Goal: Task Accomplishment & Management: Manage account settings

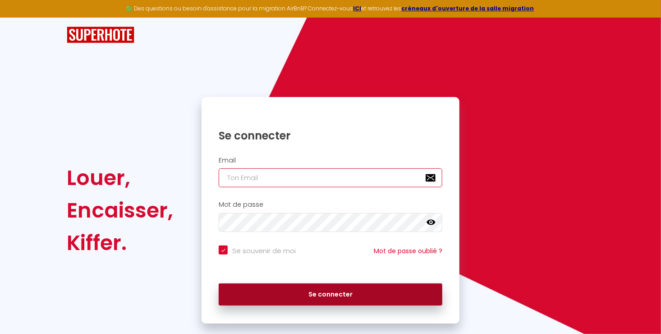
type input "[EMAIL_ADDRESS][DOMAIN_NAME]"
click at [350, 298] on button "Se connecter" at bounding box center [331, 294] width 224 height 23
checkbox input "true"
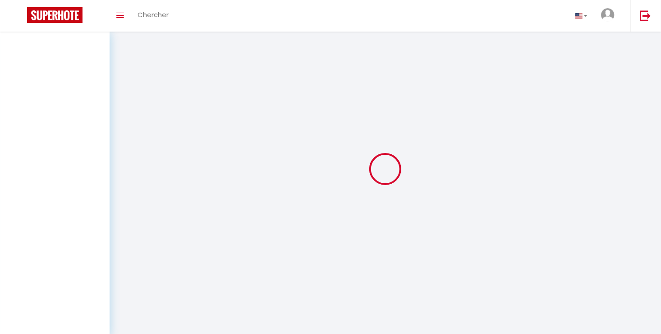
select select
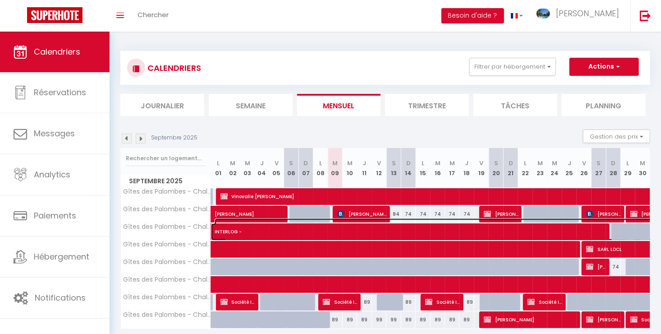
click at [389, 232] on span "INTERLOG -" at bounding box center [495, 226] width 560 height 17
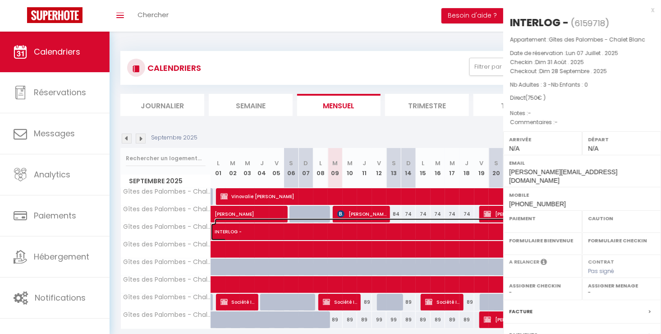
select select "KO"
select select "0"
select select "1"
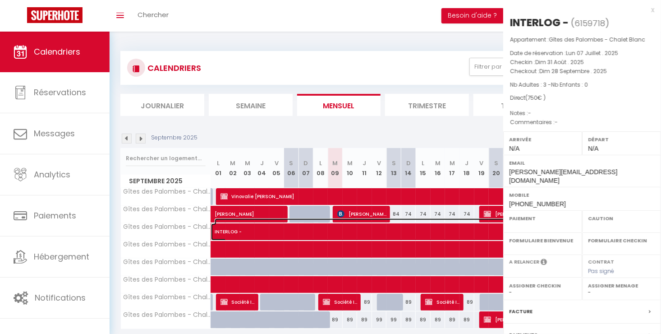
select select
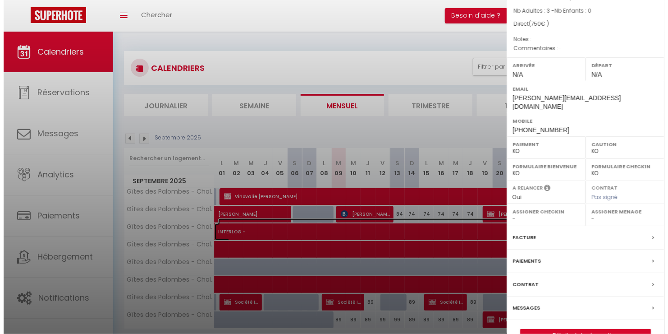
scroll to position [85, 0]
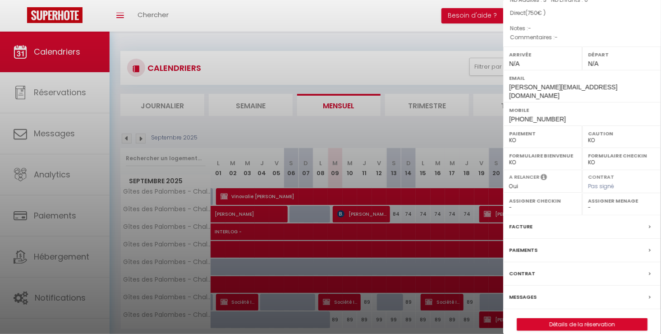
click at [525, 222] on label "Facture" at bounding box center [520, 226] width 23 height 9
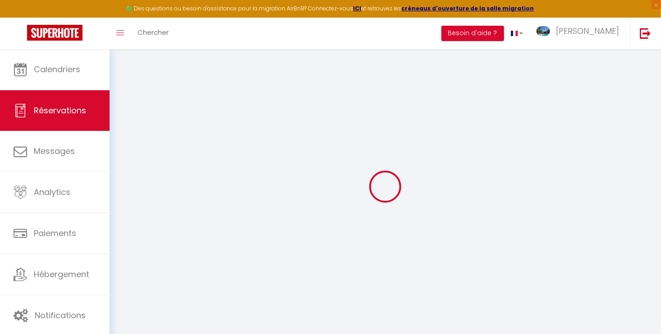
select select
checkbox input "false"
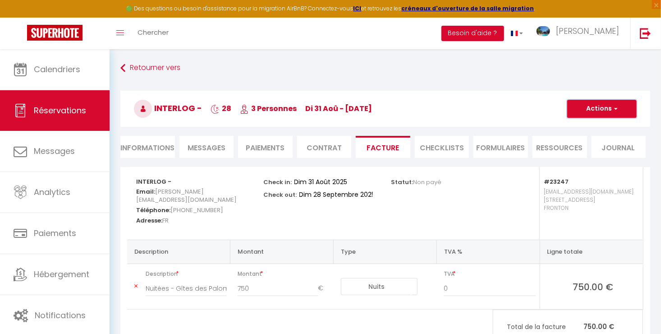
click at [603, 114] on button "Actions" at bounding box center [601, 109] width 69 height 18
click at [585, 152] on link "Envoyer la facture" at bounding box center [595, 152] width 76 height 12
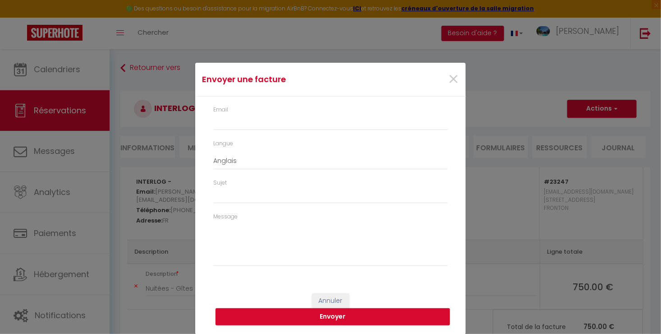
type input "[PERSON_NAME][EMAIL_ADDRESS][DOMAIN_NAME]"
select select "fr"
type input "Votre facture 6159718 - Gîtes des Palombes - Chalet Blanc"
type textarea "Bonjour, Voici le lien pour télécharger votre facture : [URL][DOMAIN_NAME] Déta…"
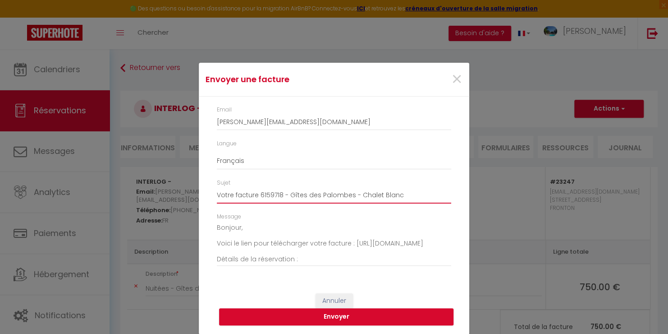
click at [404, 194] on input "Votre facture 6159718 - Gîtes des Palombes - Chalet Blanc" at bounding box center [334, 195] width 235 height 16
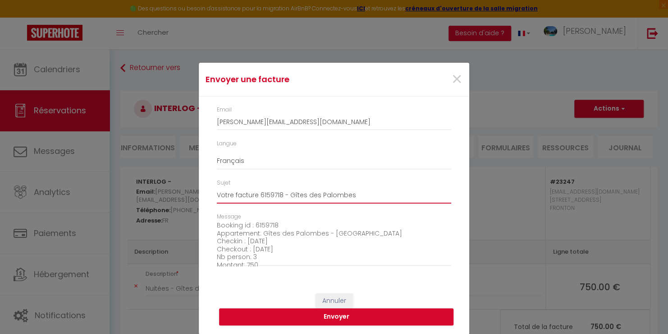
scroll to position [102, 0]
type input "Votre facture 6159718 - Gîtes des Palombes"
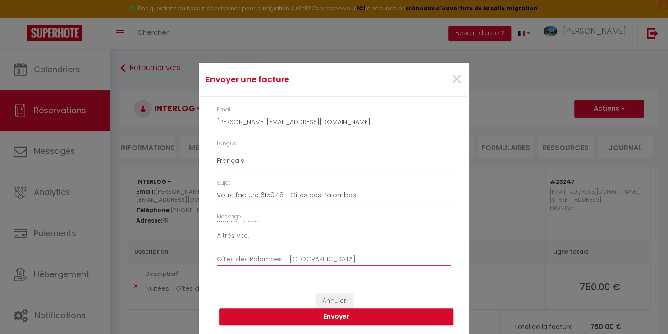
click at [363, 260] on textarea "Bonjour, Voici le lien pour télécharger votre facture : [URL][DOMAIN_NAME] Déta…" at bounding box center [334, 244] width 235 height 46
type textarea "Bonjour, Voici le lien pour télécharger votre facture : [URL][DOMAIN_NAME] Déta…"
click at [334, 317] on button "Envoyer" at bounding box center [336, 316] width 235 height 17
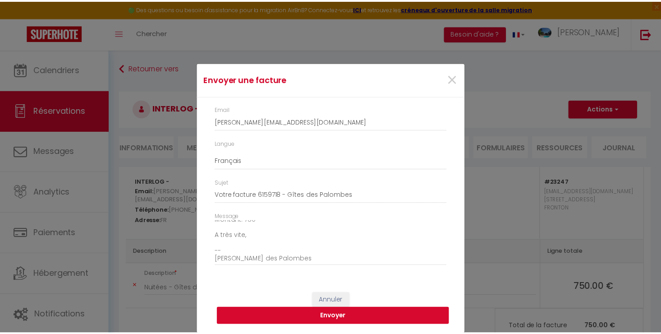
scroll to position [0, 0]
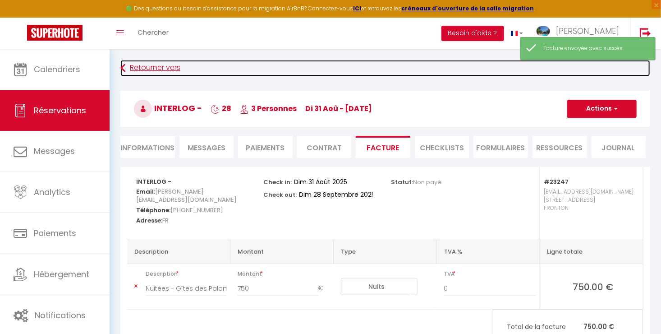
click at [165, 62] on link "Retourner vers" at bounding box center [385, 68] width 530 height 16
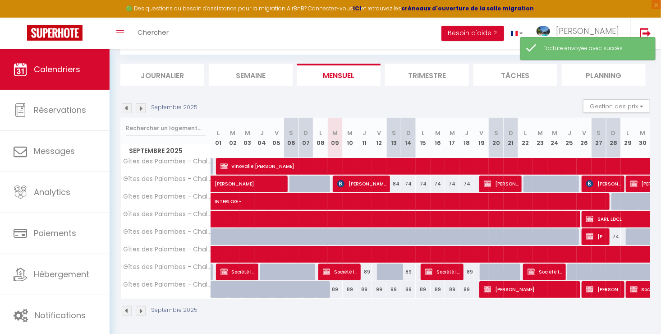
scroll to position [49, 0]
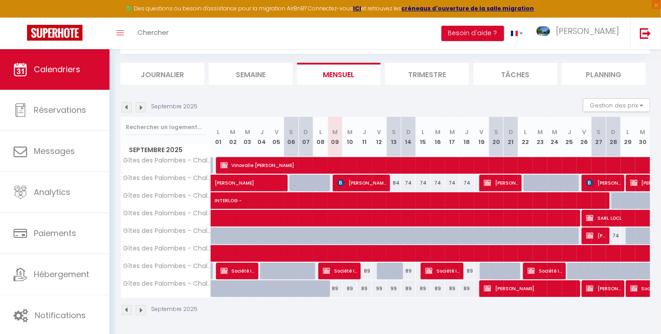
click at [129, 107] on img at bounding box center [127, 107] width 10 height 10
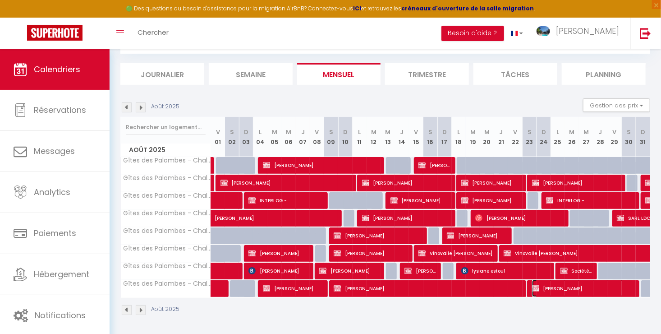
click at [547, 281] on span "[PERSON_NAME]" at bounding box center [583, 288] width 102 height 17
select select "KO"
select select "OK"
select select "1"
select select "0"
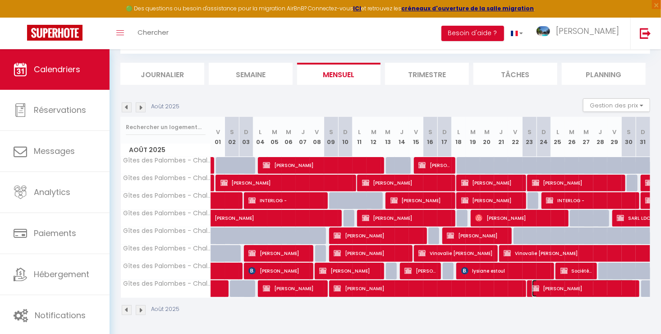
select select "1"
select select
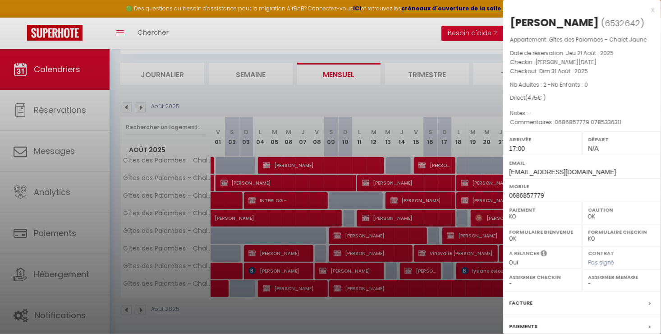
click at [349, 92] on div at bounding box center [330, 167] width 661 height 334
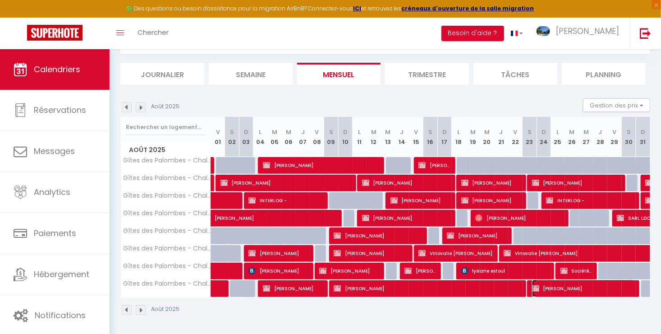
click at [544, 281] on span "[PERSON_NAME]" at bounding box center [583, 288] width 102 height 17
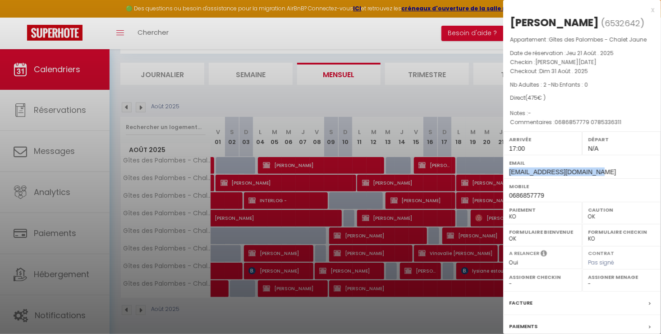
drag, startPoint x: 582, startPoint y: 185, endPoint x: 507, endPoint y: 184, distance: 74.9
click at [507, 178] on div "Email [EMAIL_ADDRESS][DOMAIN_NAME]" at bounding box center [582, 166] width 158 height 23
copy span "[EMAIL_ADDRESS][DOMAIN_NAME]"
click at [313, 94] on div at bounding box center [330, 167] width 661 height 334
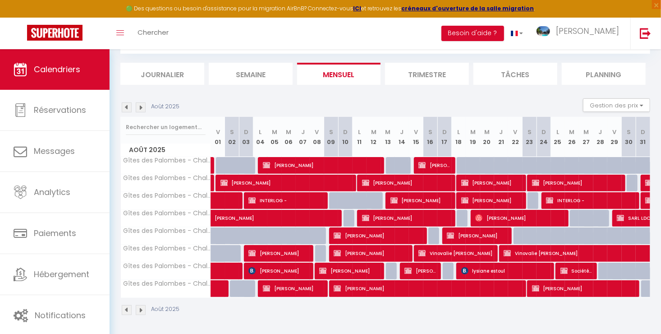
click at [142, 105] on img at bounding box center [141, 107] width 10 height 10
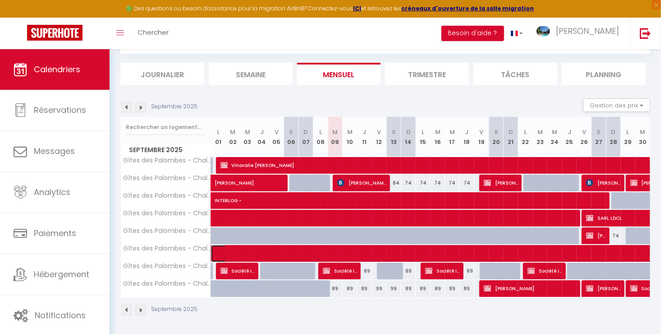
select select "KO"
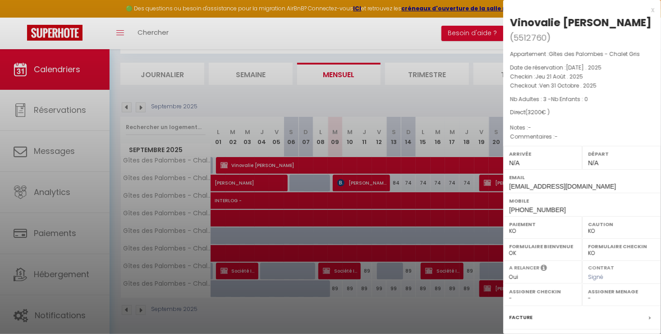
click at [259, 253] on div at bounding box center [330, 167] width 661 height 334
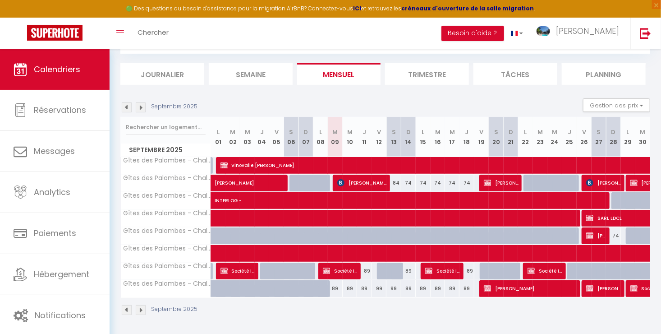
click at [123, 105] on img at bounding box center [127, 107] width 10 height 10
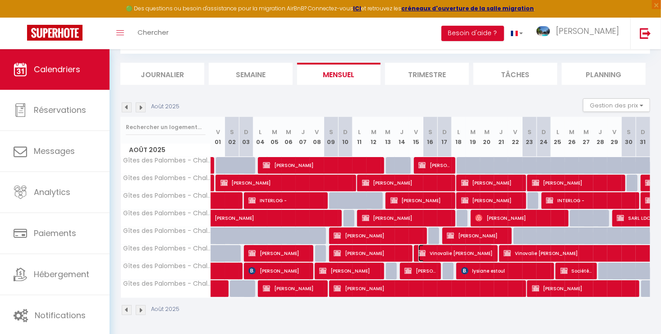
click at [460, 249] on span "Vinovalie [PERSON_NAME]" at bounding box center [456, 252] width 74 height 17
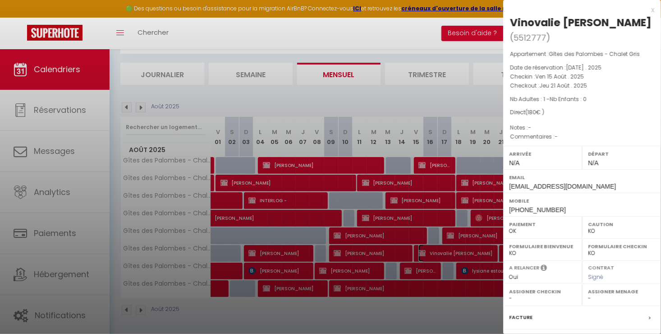
scroll to position [114, 0]
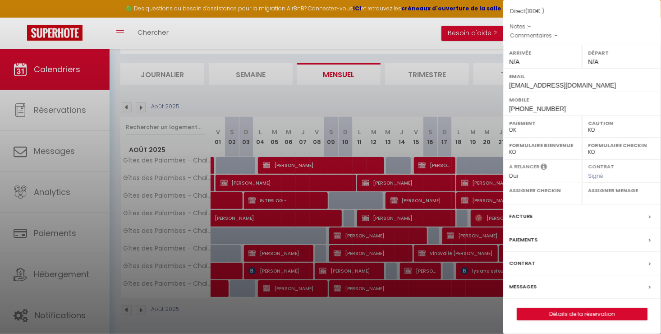
click at [521, 124] on label "Paiement" at bounding box center [542, 123] width 67 height 9
click at [513, 129] on select "OK KO" at bounding box center [542, 130] width 67 height 8
select select "KO"
click at [509, 126] on select "OK KO" at bounding box center [542, 130] width 67 height 8
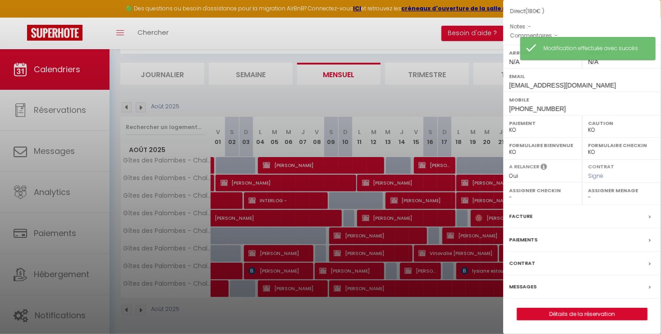
click at [526, 214] on label "Facture" at bounding box center [520, 216] width 23 height 9
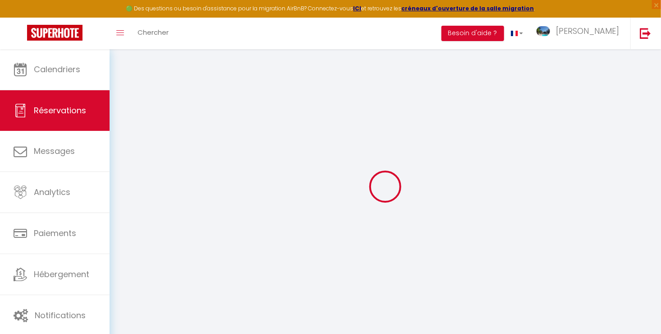
select select
checkbox input "false"
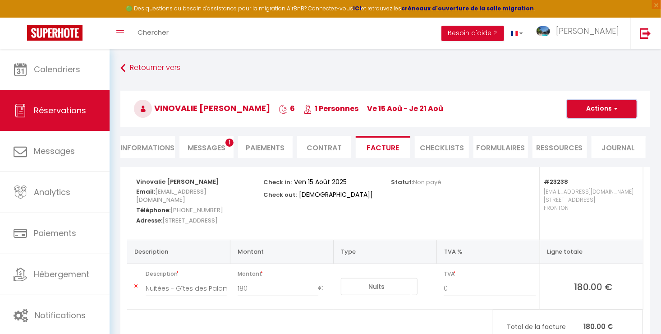
click at [600, 105] on button "Actions" at bounding box center [601, 109] width 69 height 18
click at [590, 139] on link "Aperçu et éditer" at bounding box center [595, 140] width 76 height 12
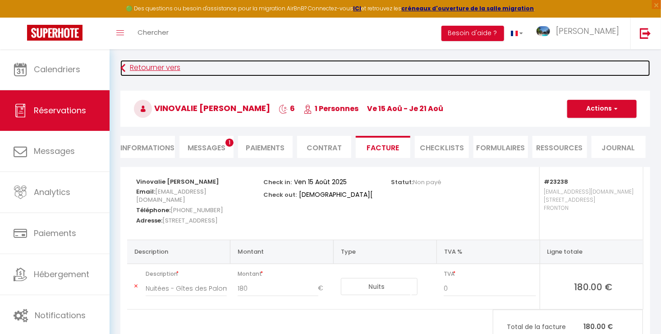
click at [153, 67] on link "Retourner vers" at bounding box center [385, 68] width 530 height 16
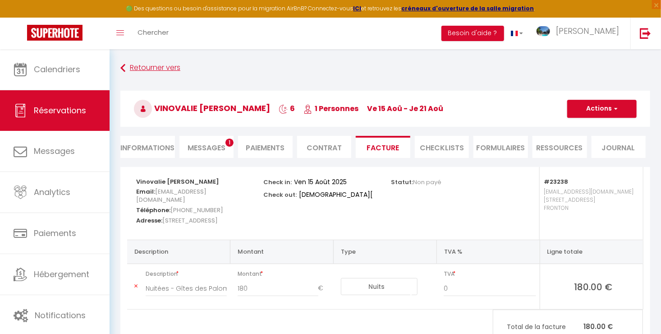
scroll to position [32, 0]
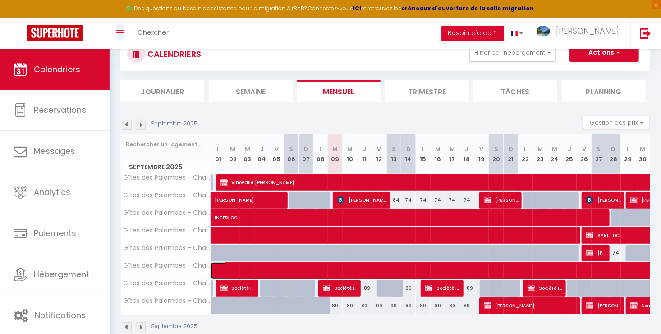
select select "KO"
select select "0"
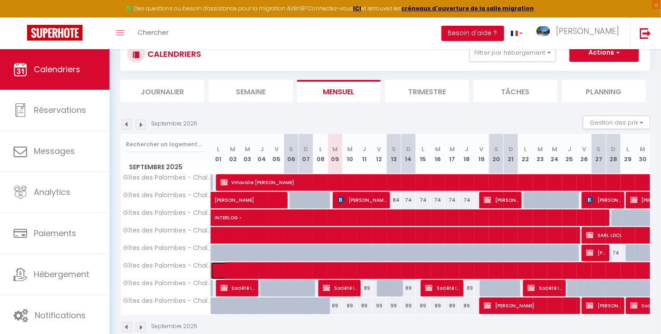
select select "1"
select select
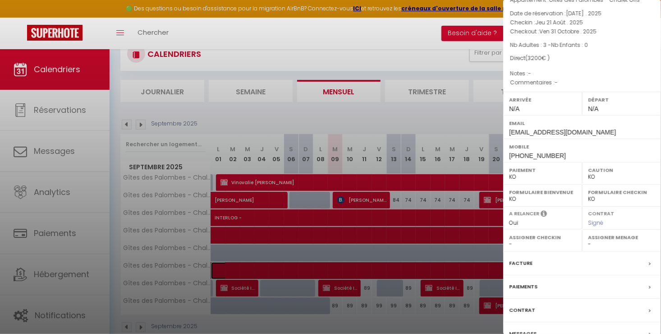
scroll to position [114, 0]
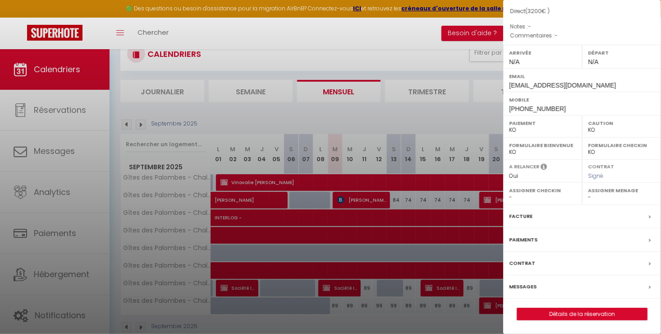
click at [529, 216] on label "Facture" at bounding box center [520, 216] width 23 height 9
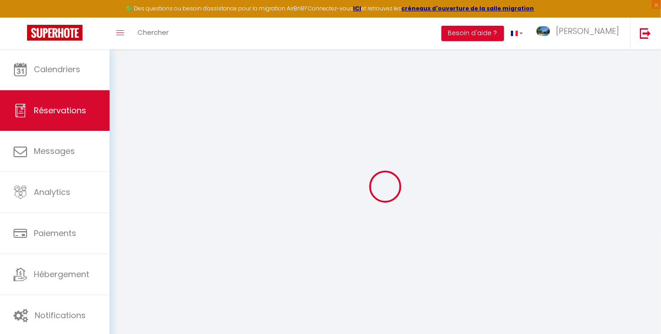
select select
checkbox input "false"
select select
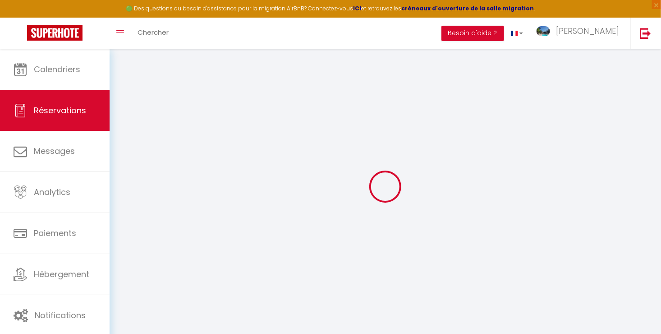
checkbox input "false"
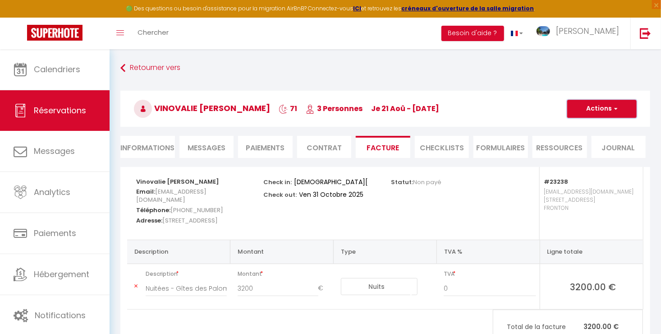
click at [607, 114] on button "Actions" at bounding box center [601, 109] width 69 height 18
click at [598, 139] on link "Aperçu et éditer" at bounding box center [595, 140] width 76 height 12
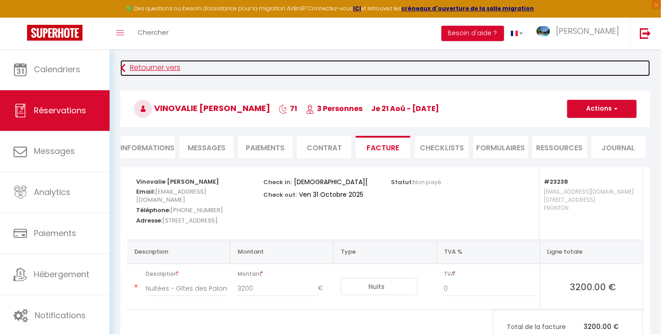
click at [145, 71] on link "Retourner vers" at bounding box center [385, 68] width 530 height 16
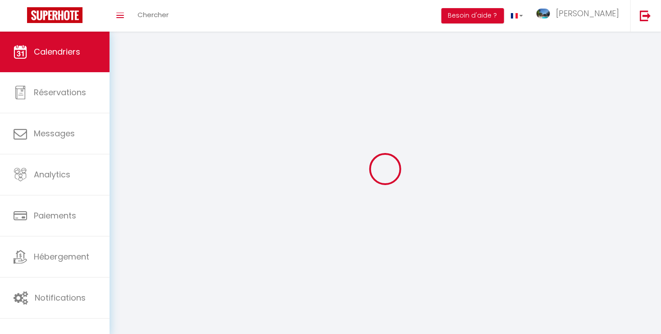
scroll to position [32, 0]
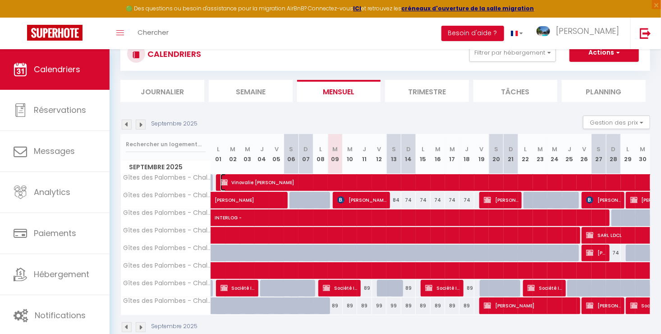
select select "KO"
select select "0"
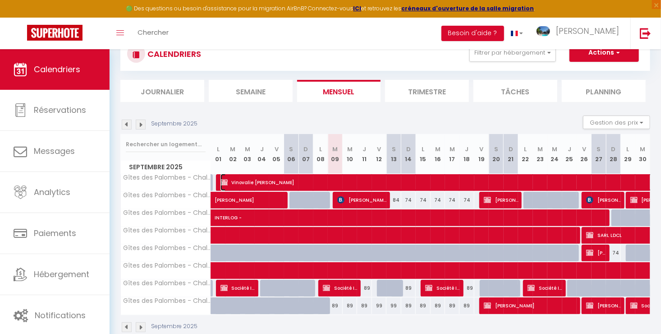
select select "1"
select select
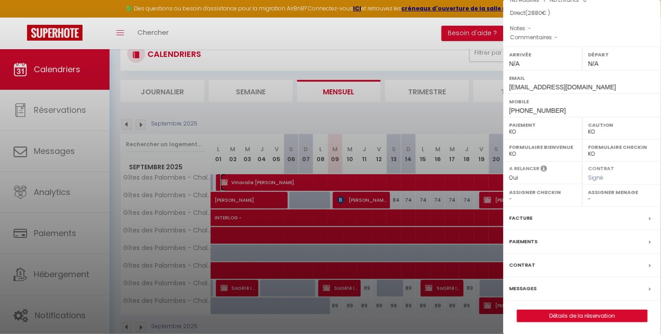
scroll to position [114, 0]
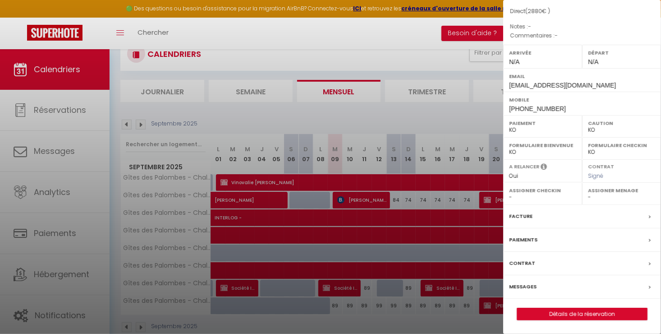
click at [529, 216] on label "Facture" at bounding box center [520, 216] width 23 height 9
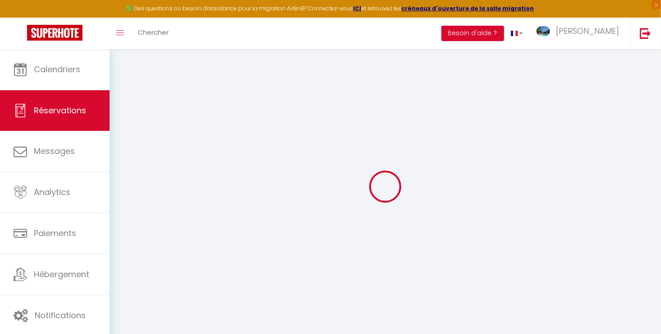
select select
checkbox input "false"
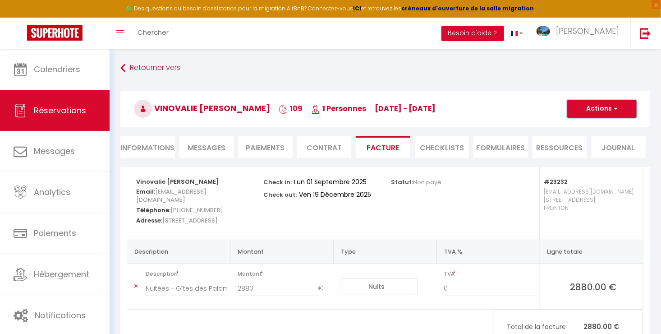
click at [598, 108] on button "Actions" at bounding box center [601, 109] width 69 height 18
click at [587, 139] on link "Aperçu et éditer" at bounding box center [595, 140] width 76 height 12
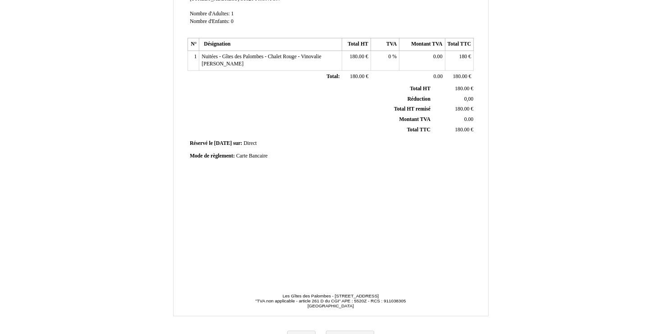
scroll to position [210, 0]
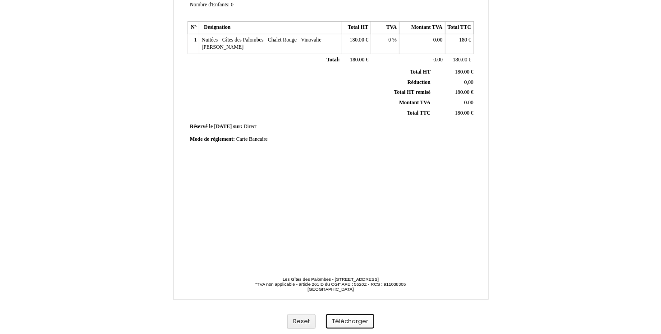
click at [356, 319] on button "Télécharger" at bounding box center [350, 321] width 48 height 15
click at [125, 126] on div "Facture Facture N° 5512777 5512777 Date de création 12 April 2025 Hebergeur: He…" at bounding box center [331, 72] width 528 height 524
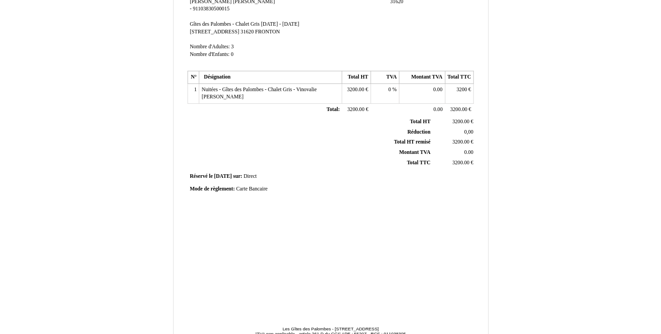
scroll to position [210, 0]
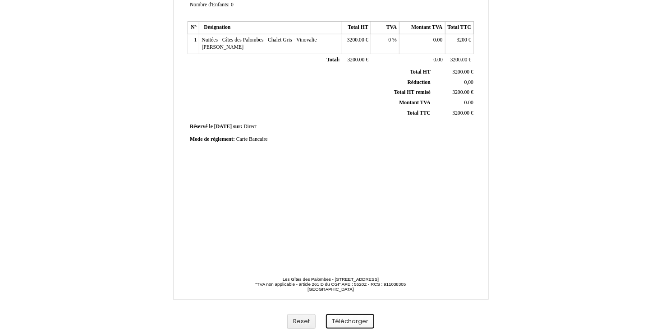
click at [349, 323] on button "Télécharger" at bounding box center [350, 321] width 48 height 15
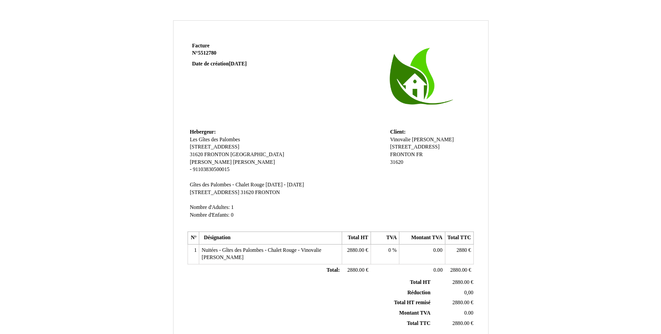
scroll to position [210, 0]
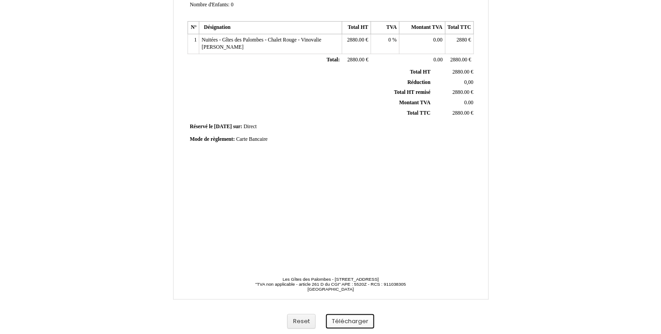
click at [342, 322] on button "Télécharger" at bounding box center [350, 321] width 48 height 15
